Goal: Task Accomplishment & Management: Use online tool/utility

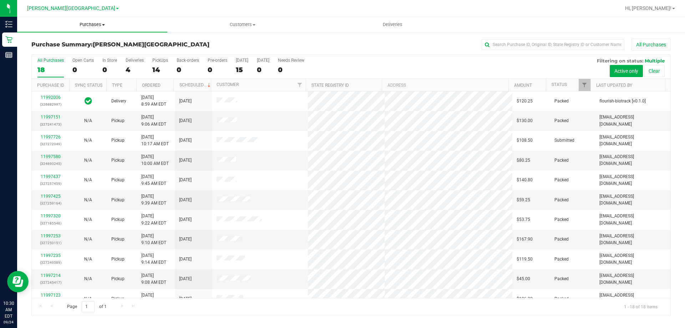
click at [97, 25] on span "Purchases" at bounding box center [92, 24] width 150 height 6
click at [91, 55] on li "Fulfillment" at bounding box center [92, 51] width 150 height 9
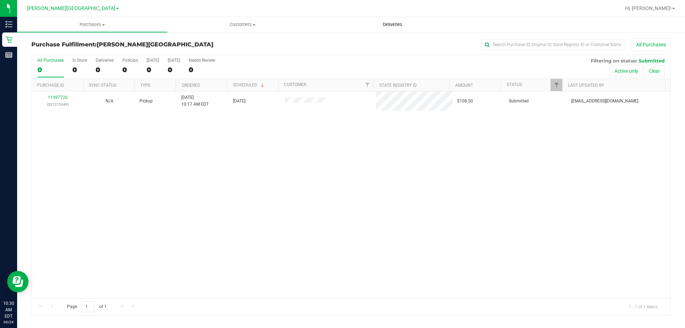
click at [392, 24] on span "Deliveries" at bounding box center [392, 24] width 39 height 6
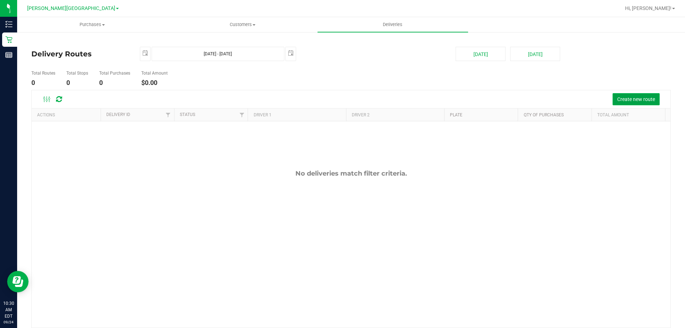
click at [639, 98] on span "Create new route" at bounding box center [636, 99] width 38 height 6
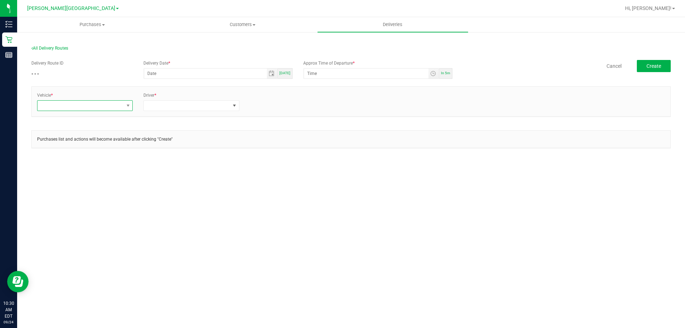
click at [67, 105] on span at bounding box center [80, 106] width 86 height 10
click at [83, 170] on li "FL-ESCAPE-21" at bounding box center [84, 174] width 95 height 12
click at [173, 104] on span at bounding box center [187, 106] width 86 height 10
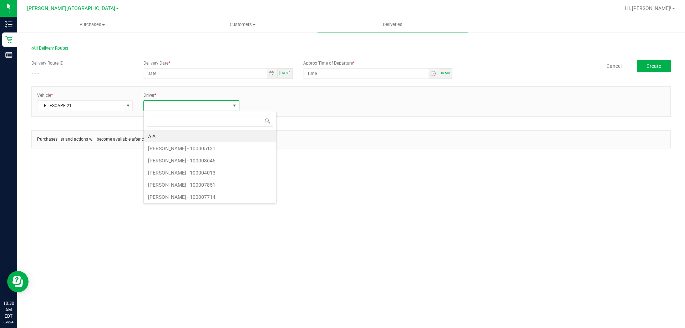
scroll to position [11, 96]
type input "jac"
click at [199, 180] on li "[PERSON_NAME] - 100007077" at bounding box center [191, 185] width 95 height 12
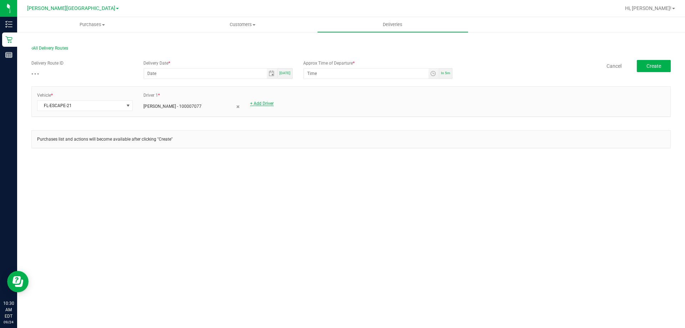
click at [265, 101] on link "+ Add Driver" at bounding box center [262, 103] width 24 height 5
click at [277, 103] on span at bounding box center [294, 106] width 86 height 10
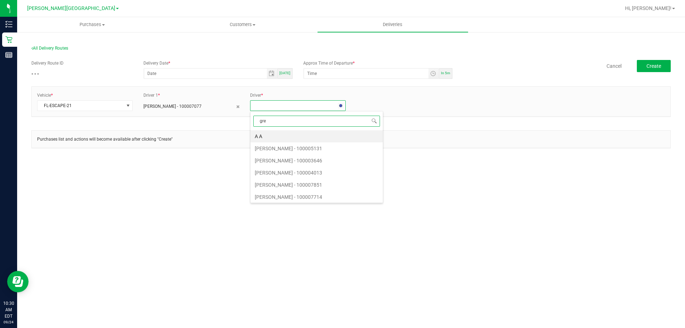
type input "[PERSON_NAME]"
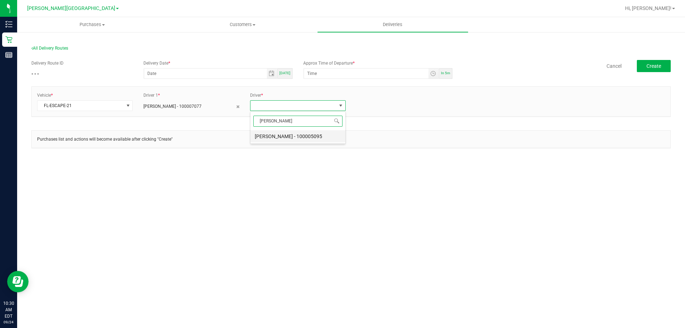
click at [287, 140] on li "[PERSON_NAME] - 100005095" at bounding box center [298, 136] width 95 height 12
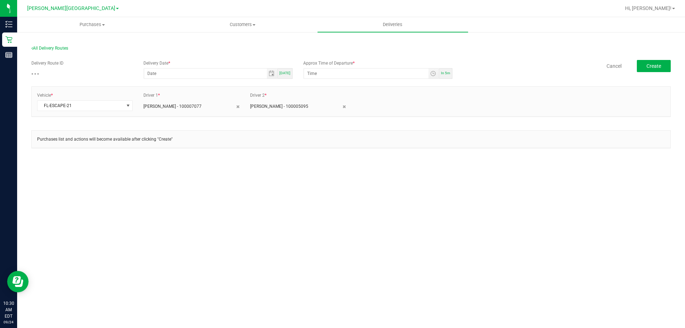
click at [287, 74] on span "[DATE]" at bounding box center [284, 73] width 11 height 4
type input "[DATE]"
click at [448, 74] on span "In 5m" at bounding box center [445, 73] width 9 height 4
click at [317, 73] on input "10:36 AM" at bounding box center [366, 74] width 125 height 10
type input "10:45 AM"
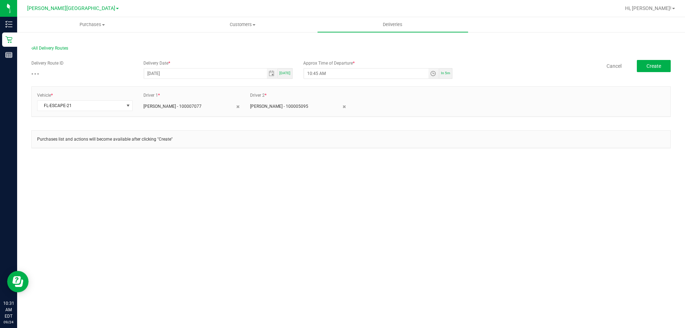
click at [499, 72] on div "Delivery Route ID - - - Delivery Date * [DATE] [DATE] Approx Time of Departure …" at bounding box center [351, 70] width 640 height 20
click at [668, 66] on button "Create" at bounding box center [654, 66] width 34 height 12
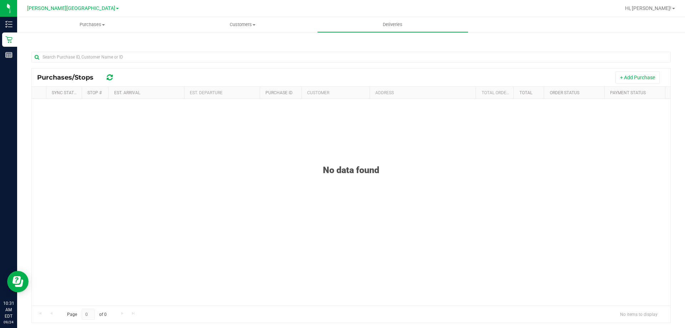
scroll to position [105, 0]
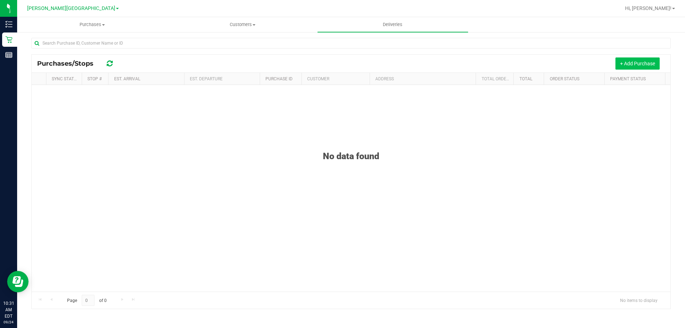
click at [637, 65] on button "+ Add Purchase" at bounding box center [638, 63] width 44 height 12
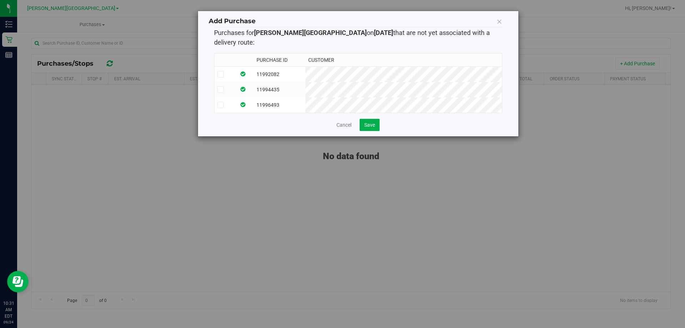
click at [231, 102] on label at bounding box center [225, 105] width 16 height 6
click at [0, 0] on input "checkbox" at bounding box center [0, 0] width 0 height 0
click at [231, 82] on td at bounding box center [226, 89] width 22 height 15
click at [231, 71] on label at bounding box center [225, 74] width 16 height 6
click at [0, 0] on input "checkbox" at bounding box center [0, 0] width 0 height 0
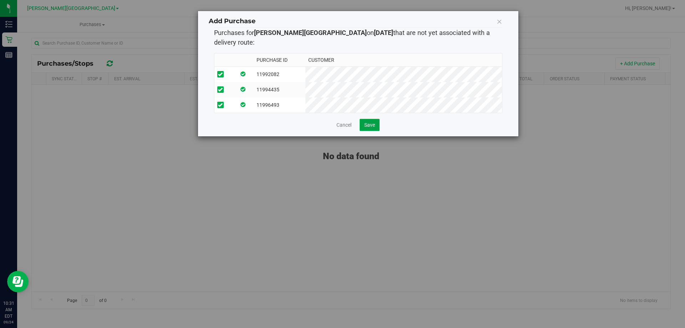
click at [372, 122] on span "Save" at bounding box center [369, 125] width 11 height 6
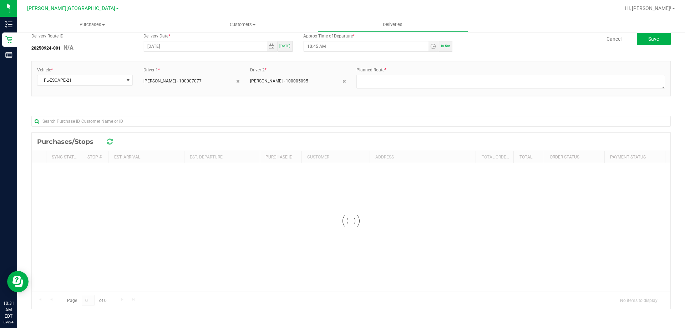
scroll to position [0, 0]
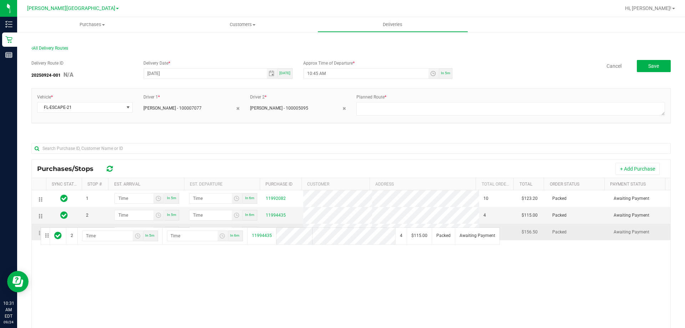
drag, startPoint x: 38, startPoint y: 215, endPoint x: 40, endPoint y: 227, distance: 11.9
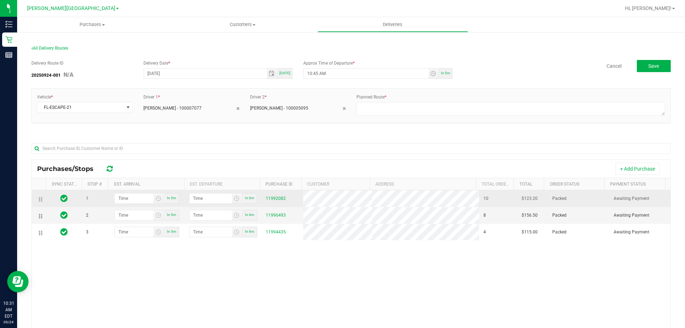
click at [169, 199] on span "In 5m" at bounding box center [171, 198] width 9 height 4
type input "10:36 AM"
type input "10:37 AM"
click at [121, 200] on input "10:36 AM" at bounding box center [134, 198] width 39 height 10
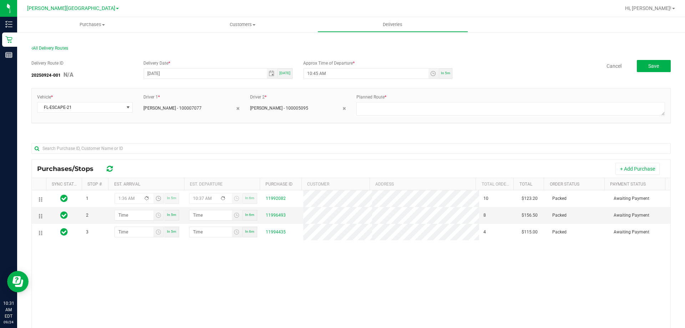
type input "11:36 AM"
type input "11:37 AM"
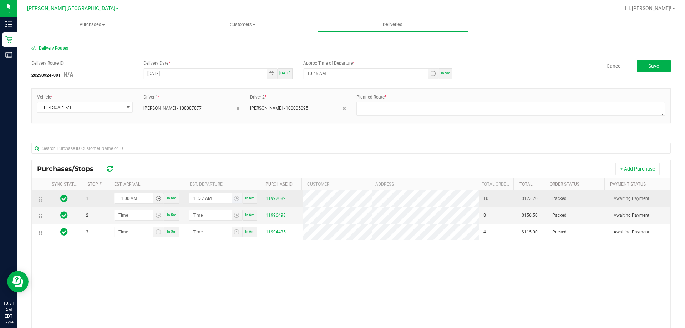
type input "11:00 AM"
click at [195, 197] on input "11:37 AM" at bounding box center [211, 198] width 42 height 10
drag, startPoint x: 197, startPoint y: 197, endPoint x: 202, endPoint y: 198, distance: 4.7
click at [198, 197] on input "11:37 AM" at bounding box center [211, 198] width 42 height 10
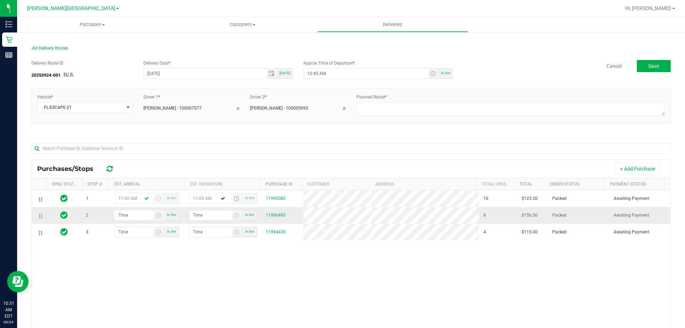
type input "11:05 AM"
click at [116, 213] on input "hour:minute AM" at bounding box center [134, 215] width 39 height 10
type input "12:00 AM"
type input "12:01 AM"
type input "12:00 PM"
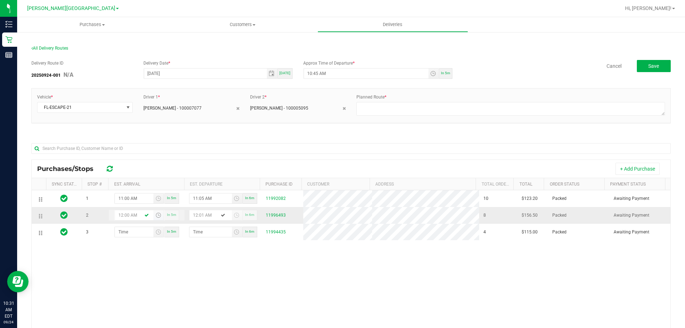
type input "12:01 PM"
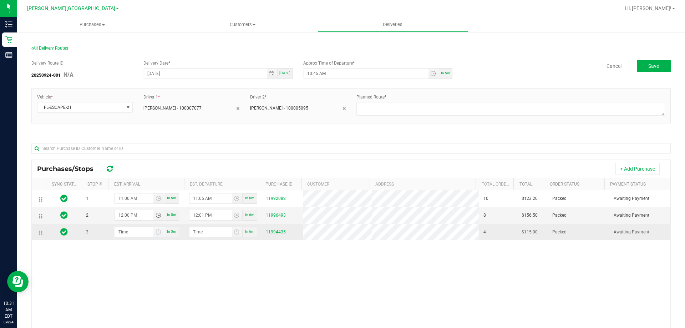
type input "12:00 PM"
click at [131, 233] on input "hour:minute AM" at bounding box center [134, 232] width 39 height 10
type input "1:00 AM"
type input "1:01 AM"
type input "1:00 PM"
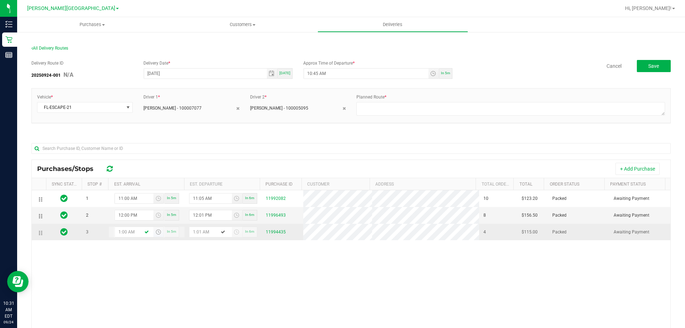
type input "1:01 PM"
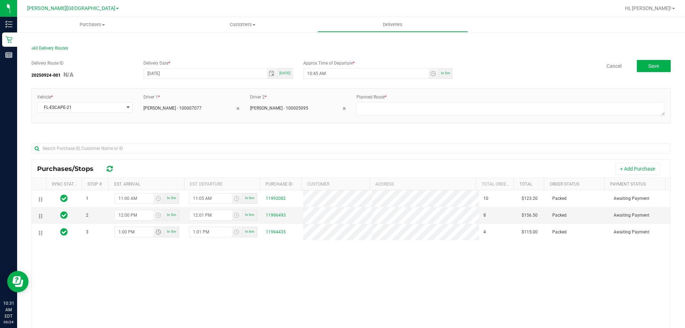
type input "1:00 PM"
drag, startPoint x: 185, startPoint y: 288, endPoint x: 380, endPoint y: 135, distance: 248.7
click at [195, 279] on div "1 11:00 AM In 5m 11:05 AM In 6m 11992082 10 $123.20 Packed Awaiting Payment 2 1…" at bounding box center [351, 293] width 639 height 207
click at [375, 104] on textarea at bounding box center [511, 109] width 309 height 14
type textarea "bts > warner > [PERSON_NAME] > [PERSON_NAME] > bts"
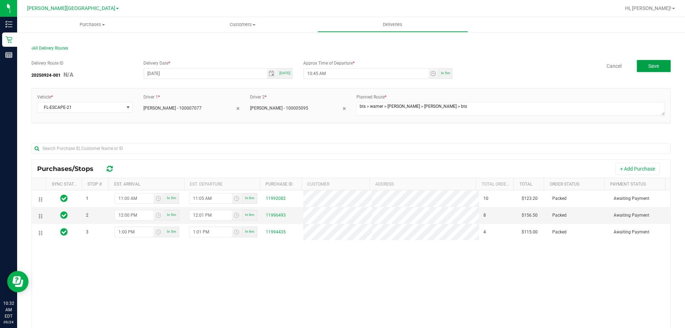
click at [664, 68] on button "Save" at bounding box center [654, 66] width 34 height 12
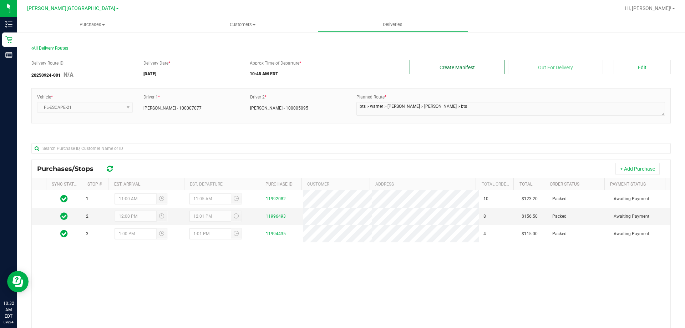
click at [471, 69] on button "Create Manifest" at bounding box center [457, 67] width 95 height 14
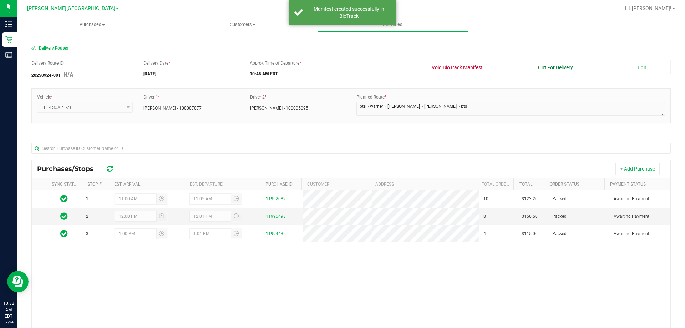
click at [543, 67] on button "Out For Delivery" at bounding box center [555, 67] width 95 height 14
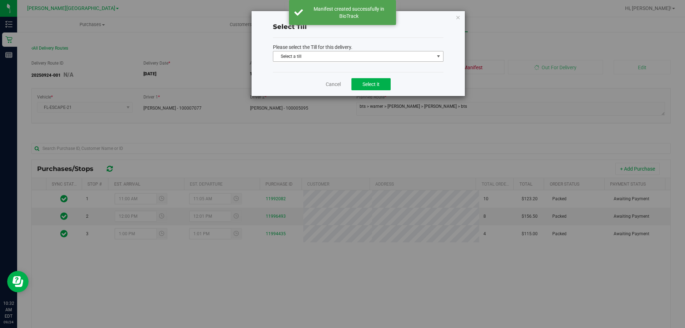
click at [321, 56] on span "Select a till" at bounding box center [353, 56] width 161 height 10
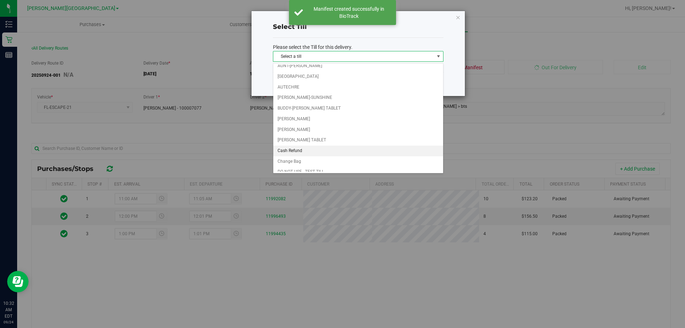
scroll to position [71, 0]
click at [311, 147] on li "Delivery Till 1" at bounding box center [358, 147] width 170 height 11
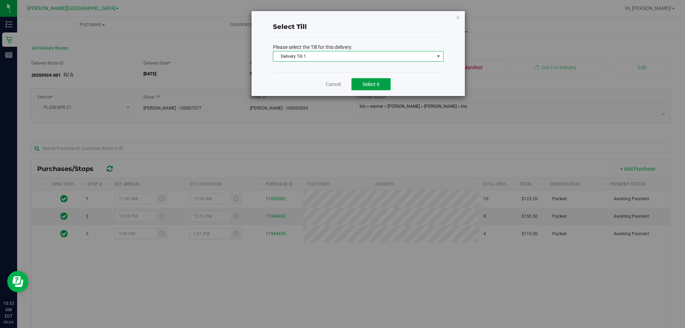
click at [375, 81] on span "Select it" at bounding box center [371, 84] width 17 height 6
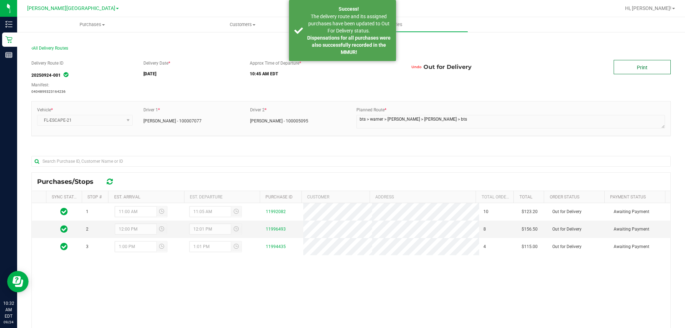
click at [626, 66] on link "Print" at bounding box center [642, 67] width 57 height 14
